Goal: Transaction & Acquisition: Purchase product/service

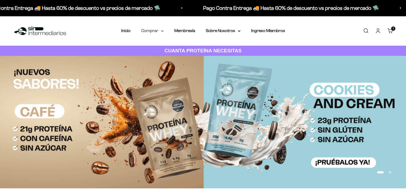
click at [162, 34] on summary "Comprar" at bounding box center [152, 30] width 22 height 7
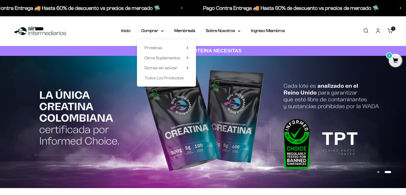
click at [398, 30] on div "Menú Buscar Inicio Comprar Proteínas Ver Todos Whey Iso Vegan Pancakes Pre-Entr…" at bounding box center [203, 31] width 406 height 30
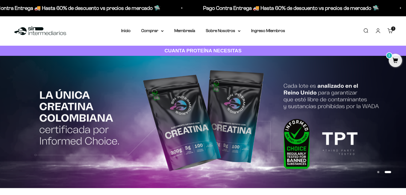
click at [388, 33] on link "Carrito 1 artículo 1" at bounding box center [391, 31] width 6 height 6
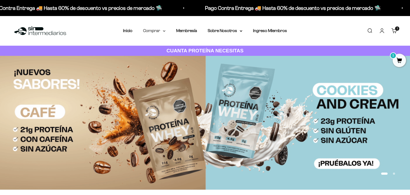
click at [160, 31] on summary "Comprar" at bounding box center [154, 30] width 22 height 7
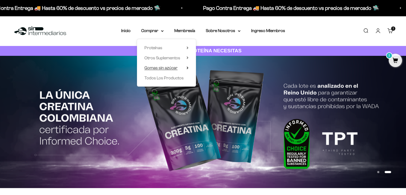
click at [176, 65] on span "Gomas sin azúcar" at bounding box center [161, 67] width 33 height 7
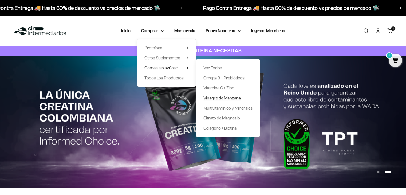
click at [227, 100] on span "Vinagre de Manzana" at bounding box center [222, 98] width 37 height 5
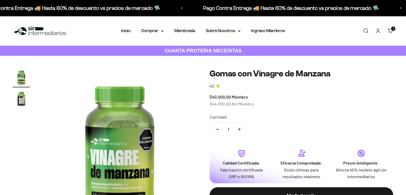
click at [232, 127] on button "Aumentar cantidad" at bounding box center [239, 129] width 15 height 13
click at [233, 127] on button "Aumentar cantidad" at bounding box center [239, 129] width 15 height 13
type input "5"
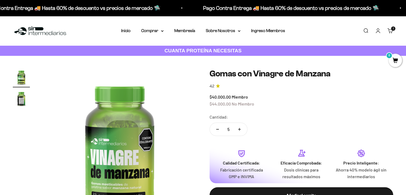
scroll to position [80, 0]
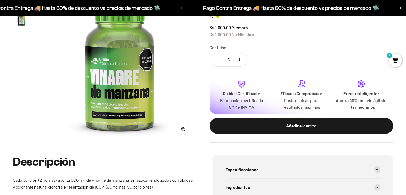
click at [248, 122] on div "Añadir al carrito" at bounding box center [301, 125] width 163 height 7
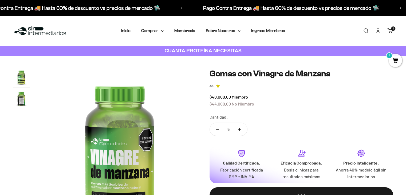
click at [161, 30] on icon at bounding box center [162, 31] width 3 height 2
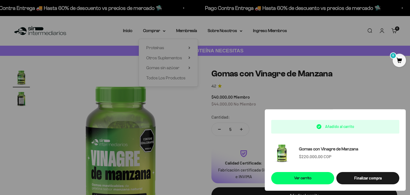
click at [186, 53] on div at bounding box center [205, 97] width 410 height 195
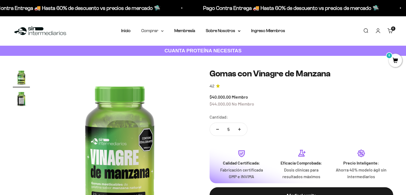
click at [158, 32] on summary "Comprar" at bounding box center [152, 30] width 22 height 7
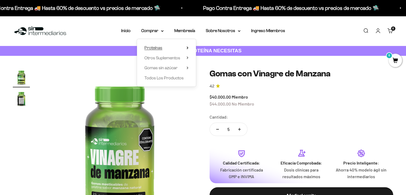
click at [181, 48] on summary "Proteínas" at bounding box center [167, 47] width 44 height 7
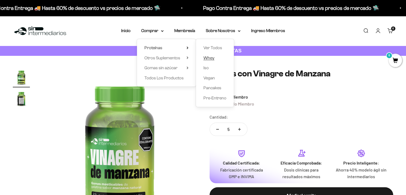
click at [211, 58] on span "Whey" at bounding box center [209, 58] width 11 height 5
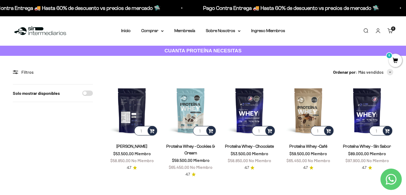
click at [129, 123] on img at bounding box center [132, 110] width 52 height 52
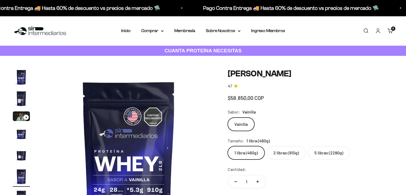
scroll to position [0, 894]
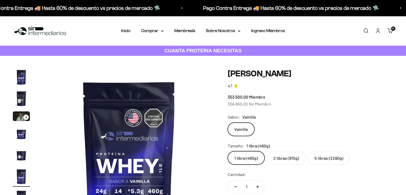
click at [286, 162] on label "2 libras (910g)" at bounding box center [286, 157] width 39 height 13
click at [228, 151] on input "2 libras (910g)" at bounding box center [228, 151] width 0 height 0
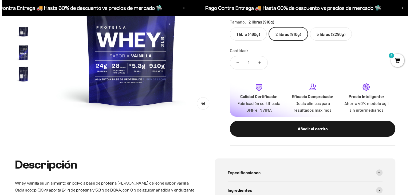
scroll to position [134, 0]
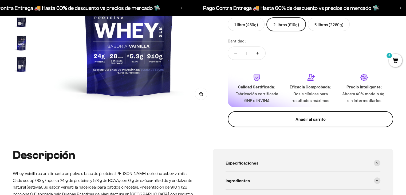
click at [290, 125] on button "Añadir al carrito" at bounding box center [311, 119] width 166 height 16
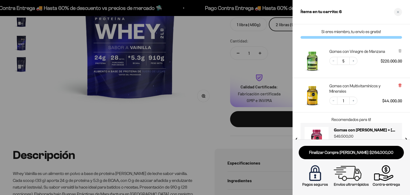
click at [399, 86] on icon at bounding box center [400, 85] width 4 height 4
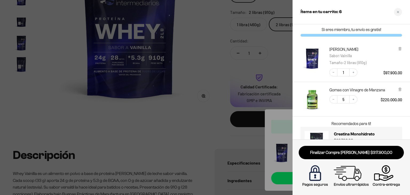
scroll to position [0, 0]
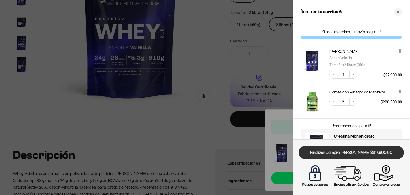
click at [325, 150] on link "Finalizar Compra [PERSON_NAME] $317.900,00" at bounding box center [351, 153] width 105 height 14
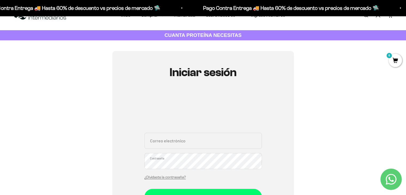
scroll to position [80, 0]
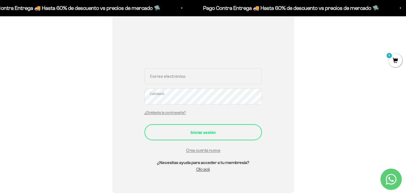
type input "[EMAIL_ADDRESS][DOMAIN_NAME]"
click at [210, 130] on div "Iniciar sesión" at bounding box center [203, 132] width 96 height 7
